Goal: Navigation & Orientation: Find specific page/section

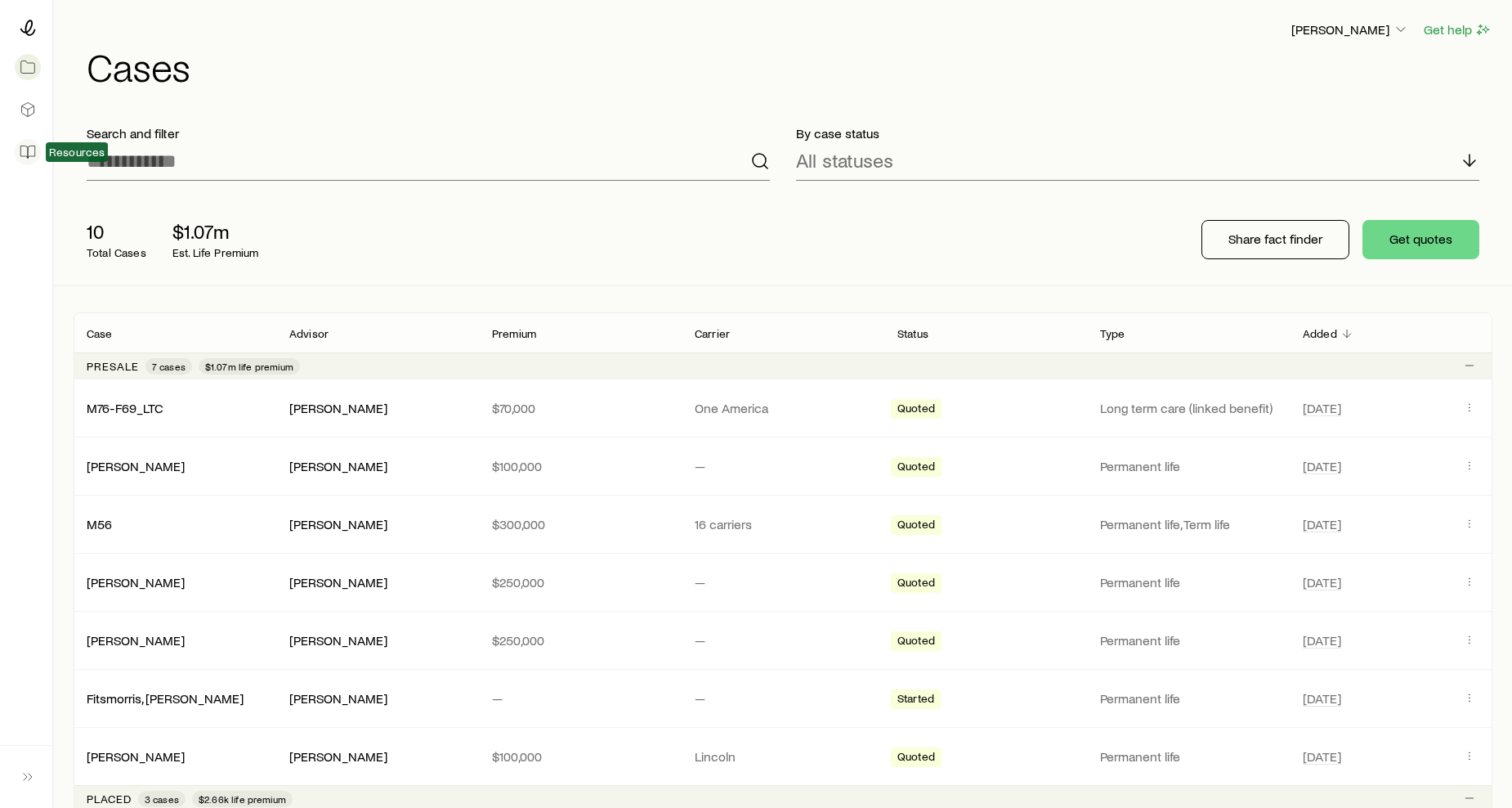
click at [25, 150] on icon at bounding box center [28, 152] width 17 height 17
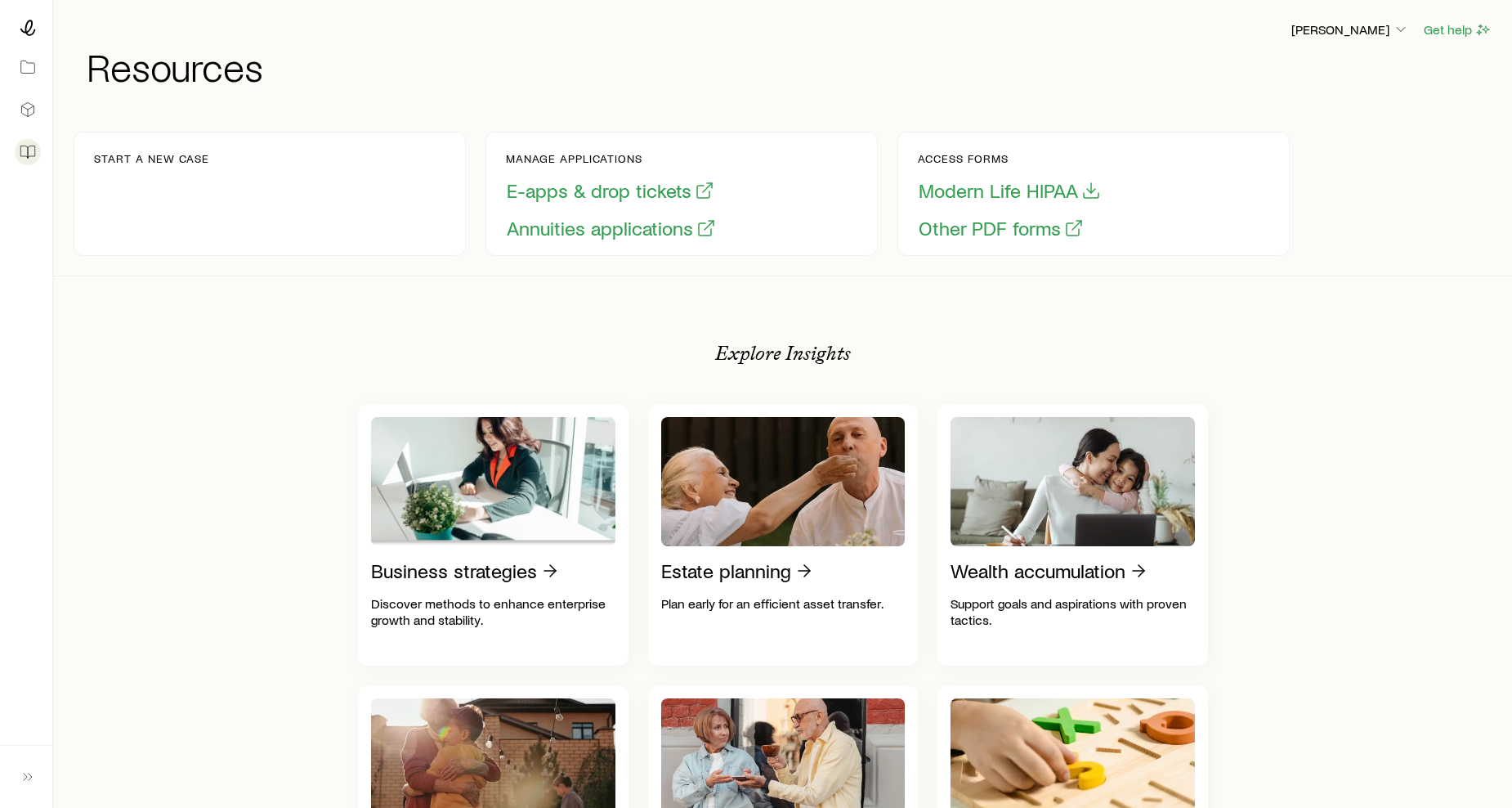
click at [170, 164] on p "Start a new case" at bounding box center [152, 158] width 115 height 13
click at [31, 109] on icon at bounding box center [28, 109] width 17 height 17
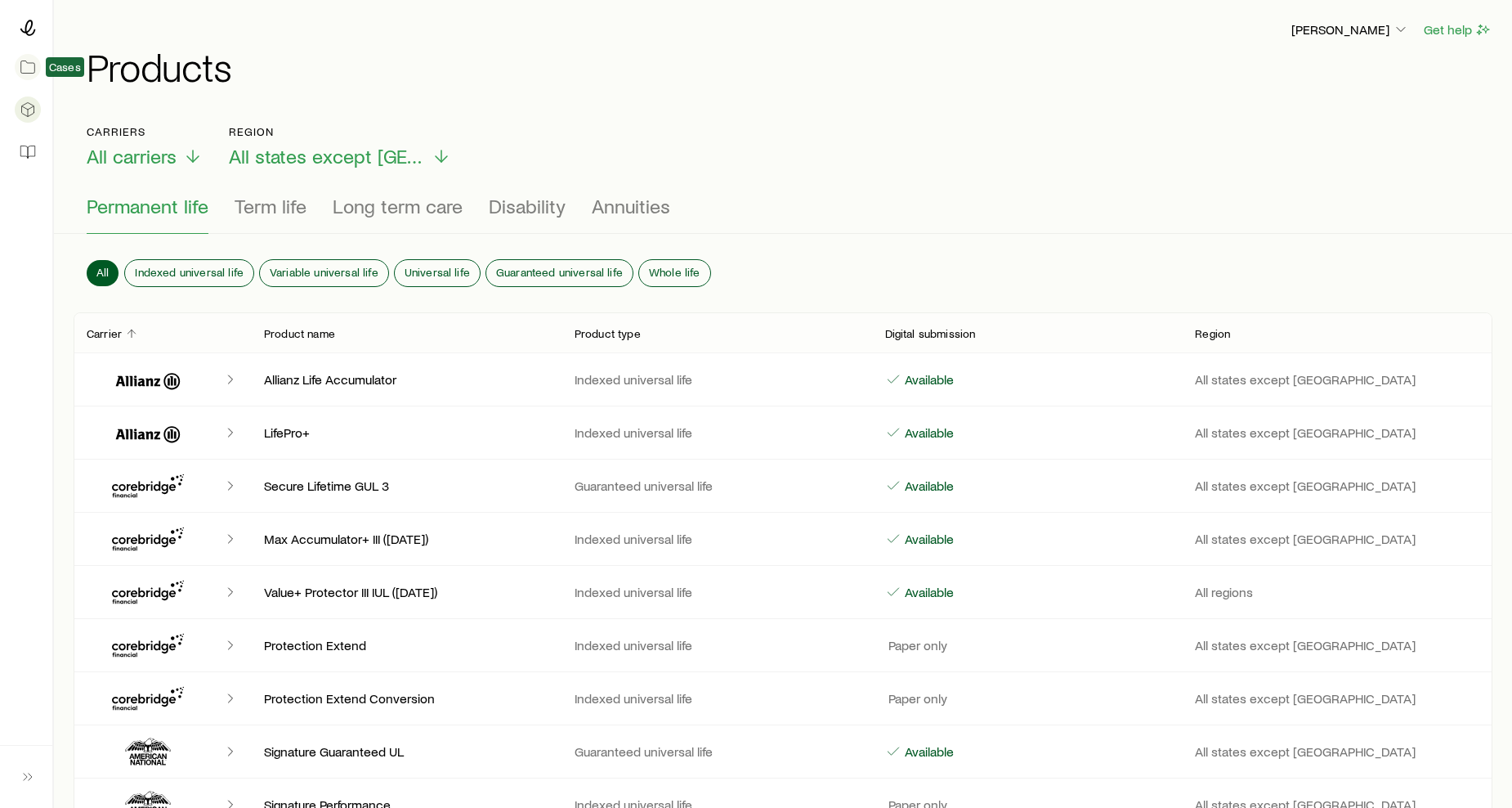
click at [35, 63] on icon at bounding box center [28, 67] width 14 height 12
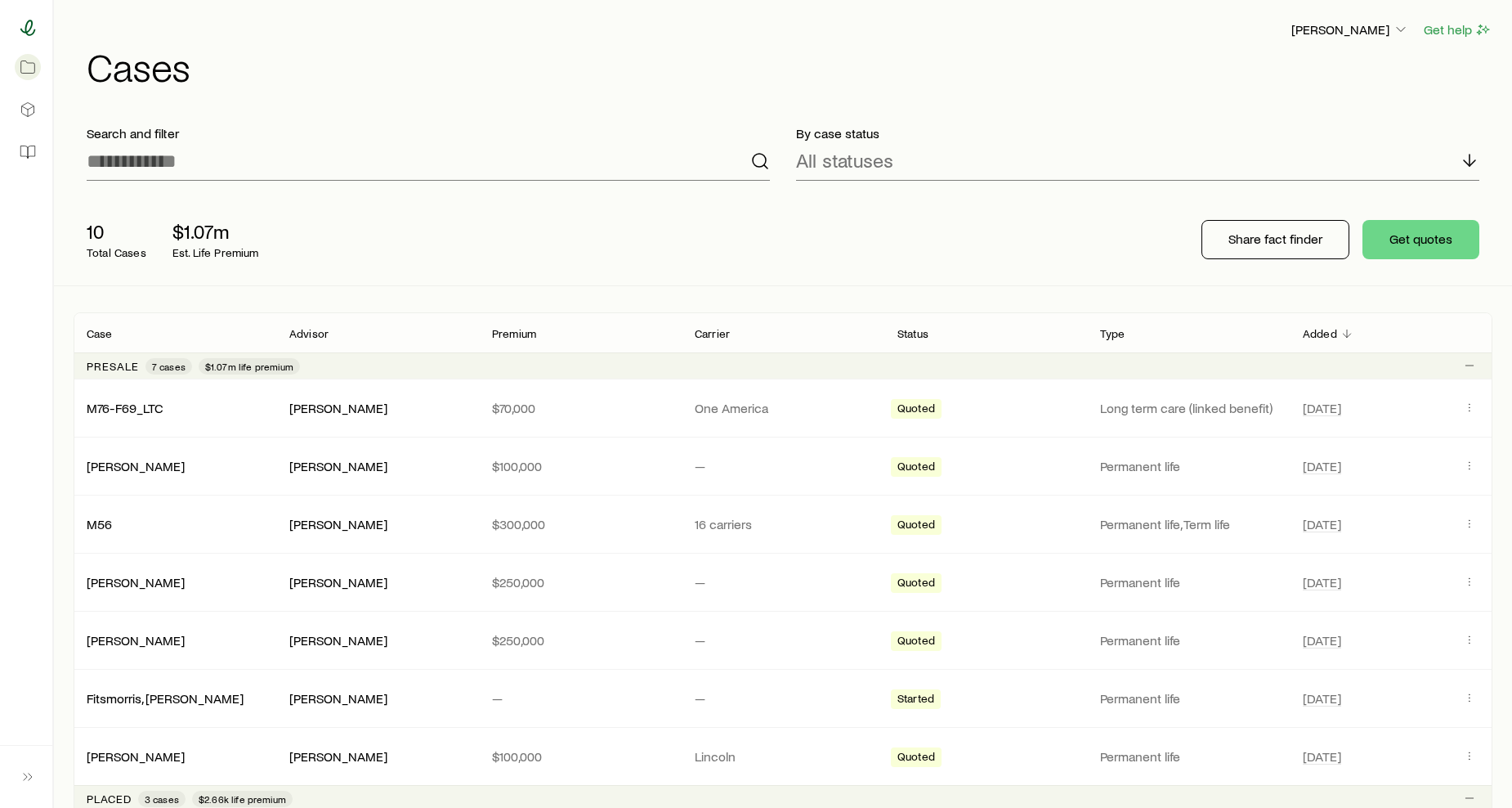
click at [27, 20] on icon at bounding box center [28, 28] width 17 height 17
click at [21, 152] on icon at bounding box center [24, 153] width 7 height 12
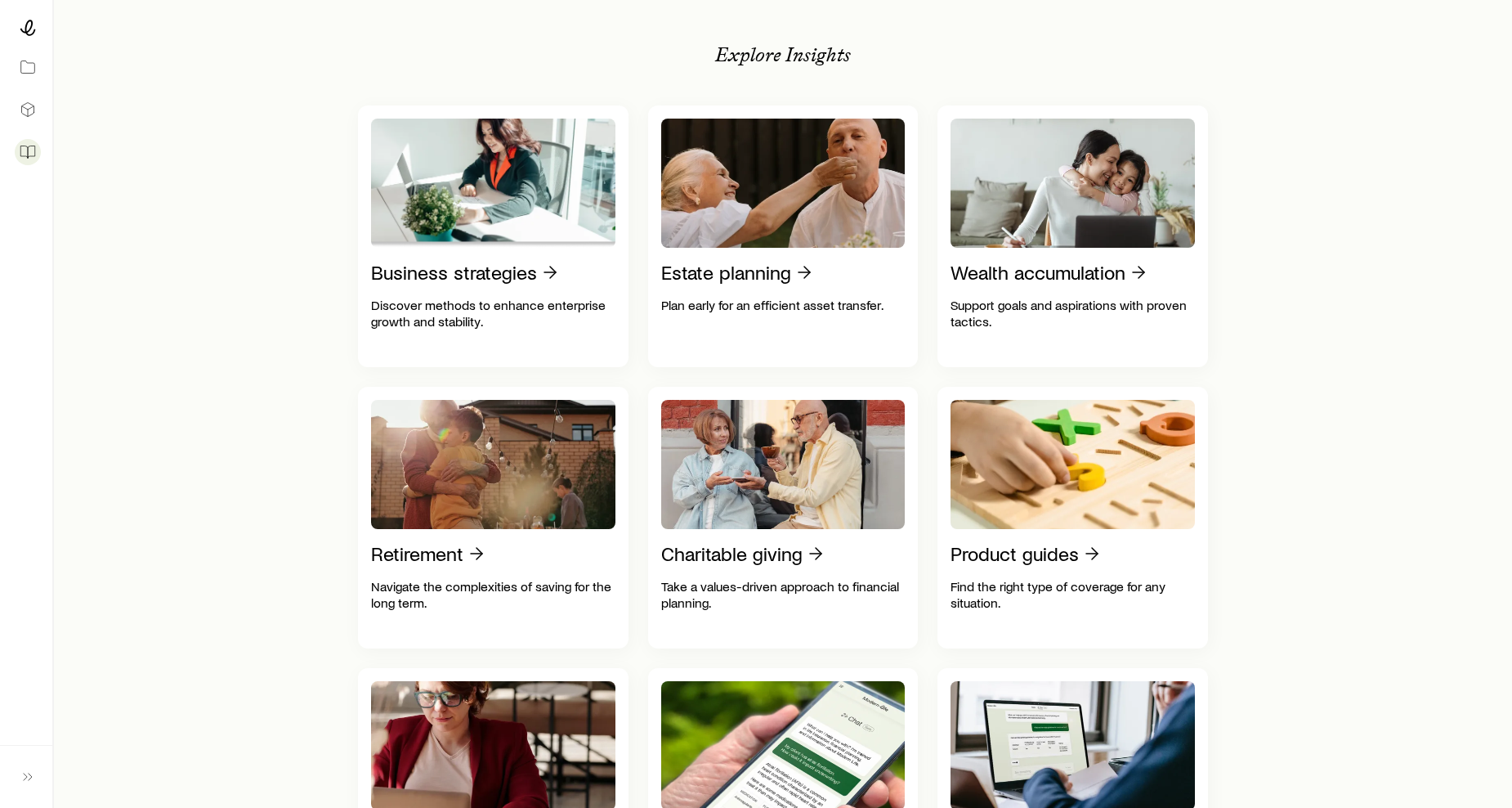
scroll to position [327, 0]
